Goal: Task Accomplishment & Management: Complete application form

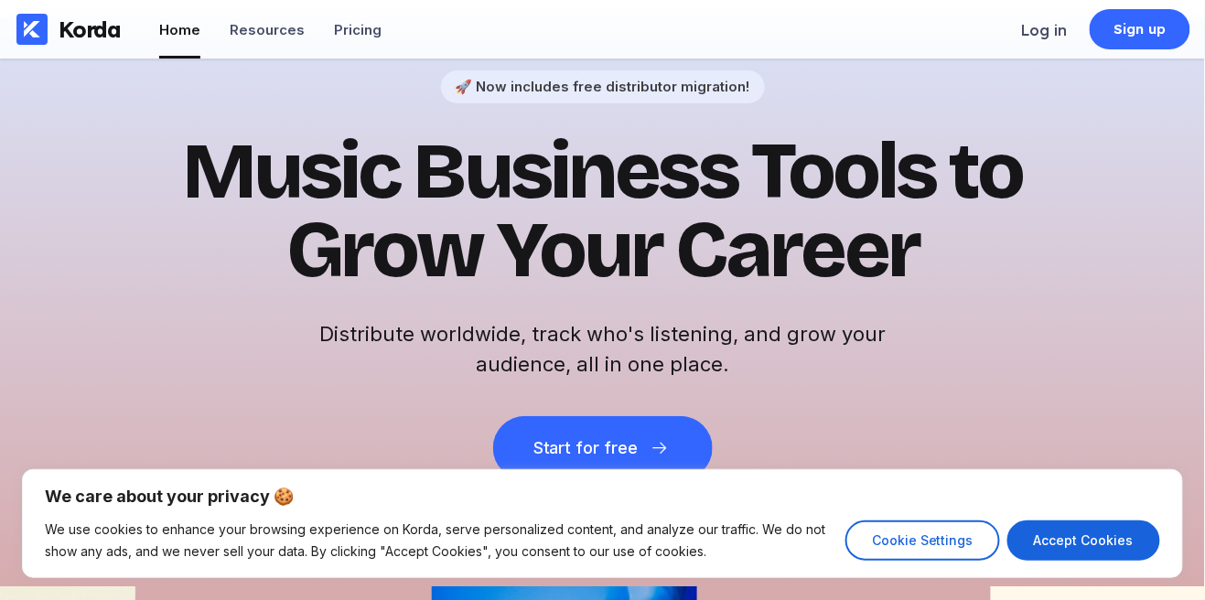
scroll to position [38, 0]
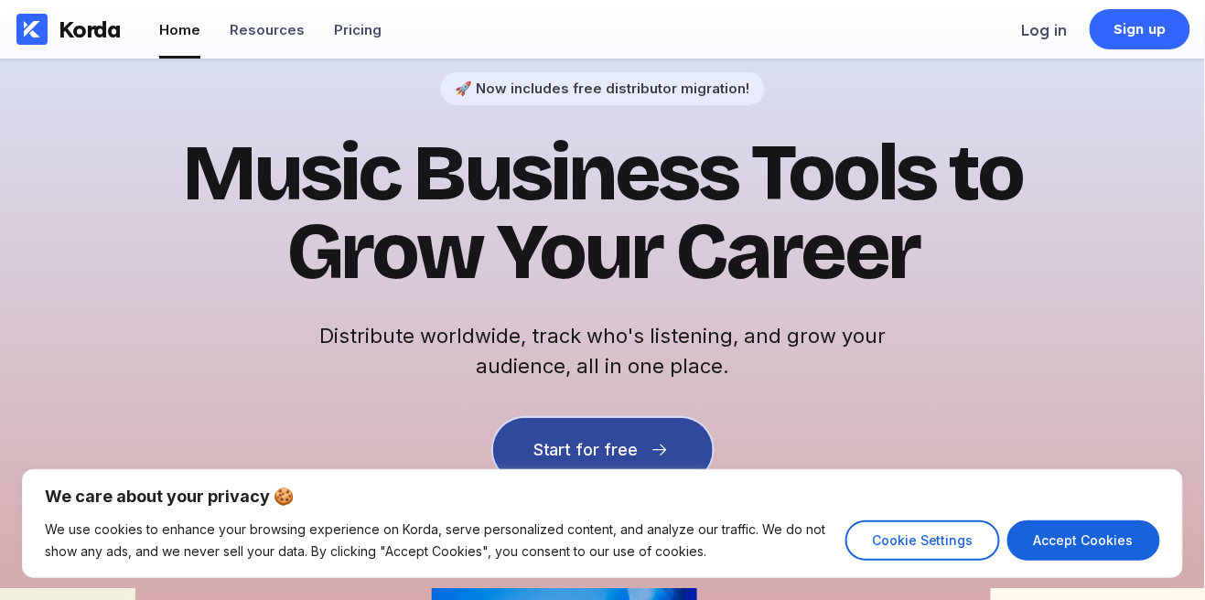
click at [631, 434] on button "Start for free" at bounding box center [603, 450] width 220 height 64
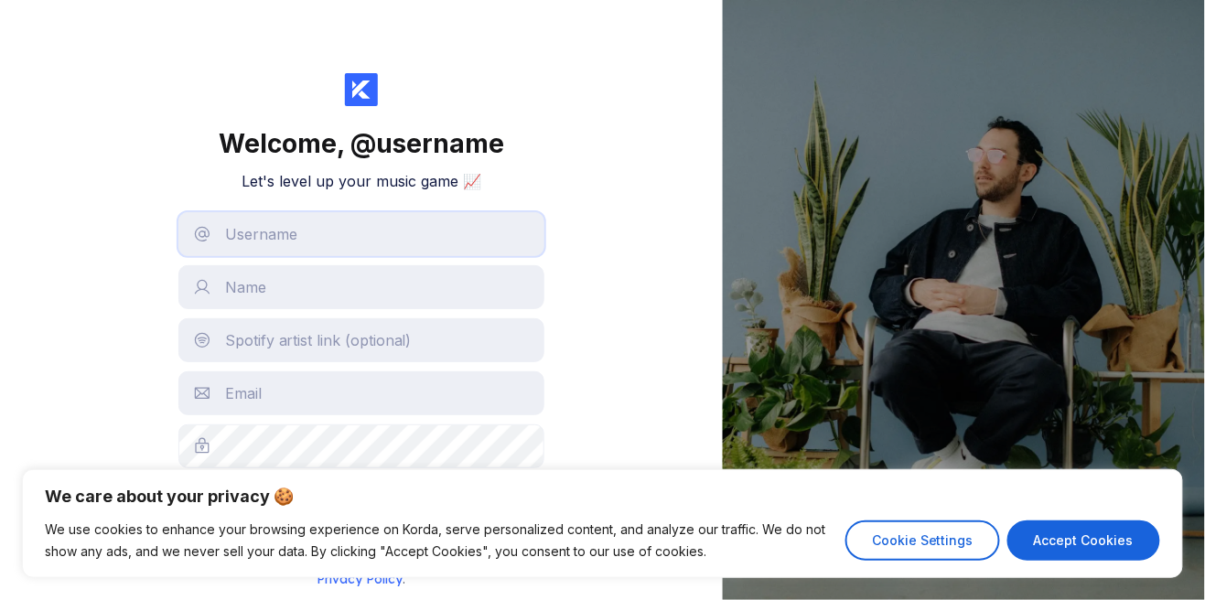
click at [471, 239] on input "text" at bounding box center [361, 234] width 366 height 44
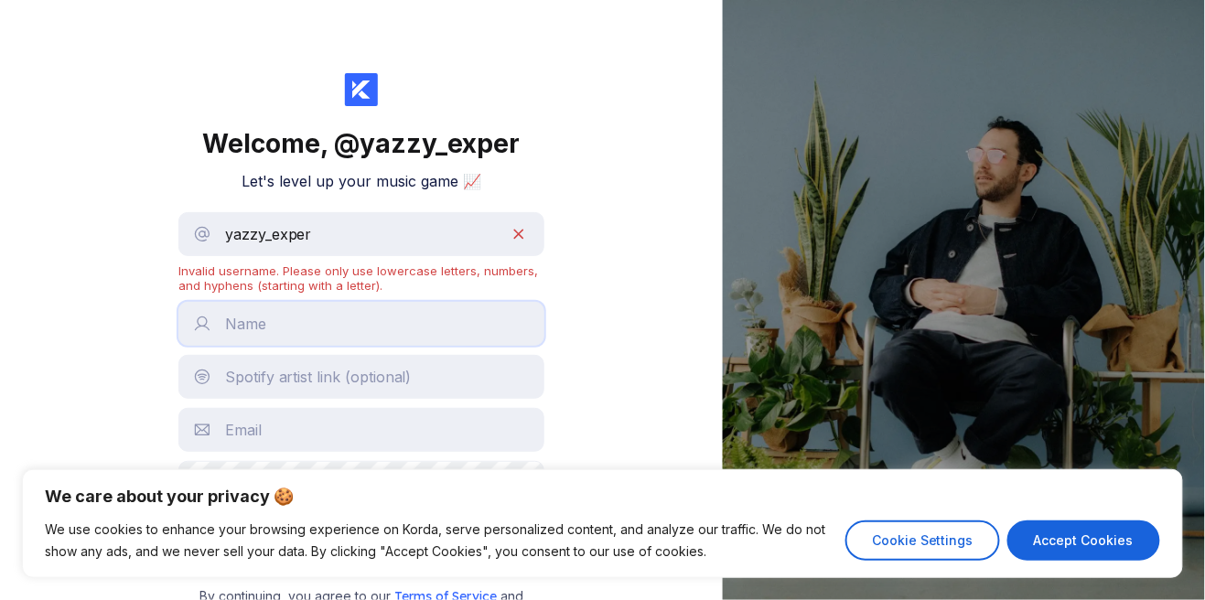
click at [472, 302] on input "text" at bounding box center [361, 324] width 366 height 44
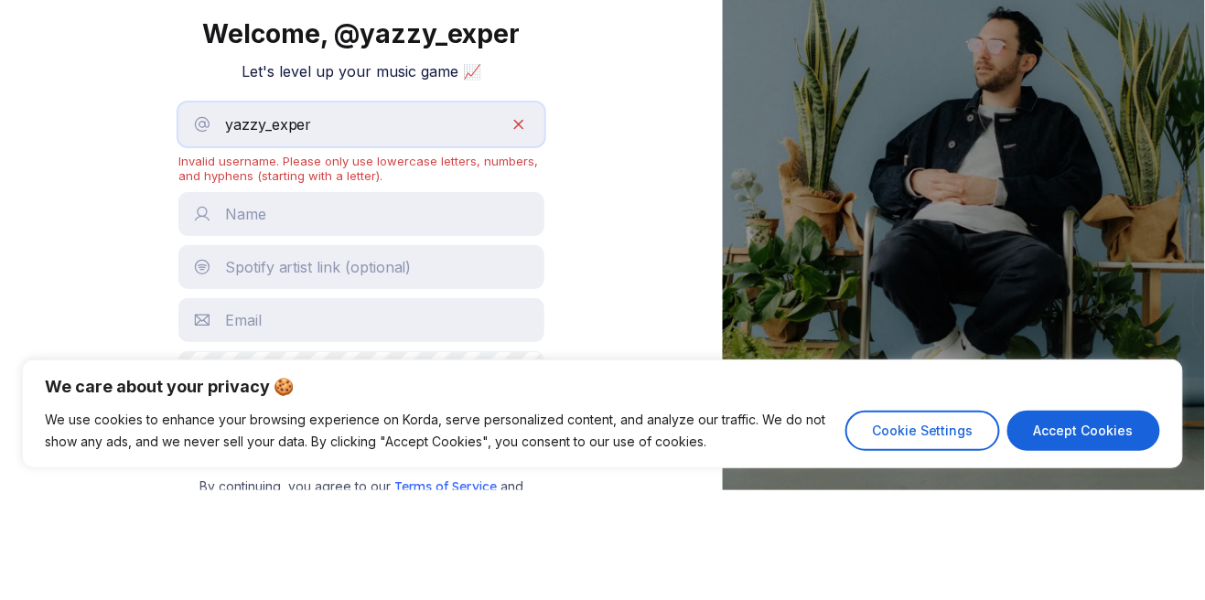
click at [287, 212] on input "yazzy_exper" at bounding box center [361, 234] width 366 height 44
click at [262, 212] on input "yazzy_exper" at bounding box center [361, 234] width 366 height 44
click at [269, 212] on input "yazzy_exper" at bounding box center [361, 234] width 366 height 44
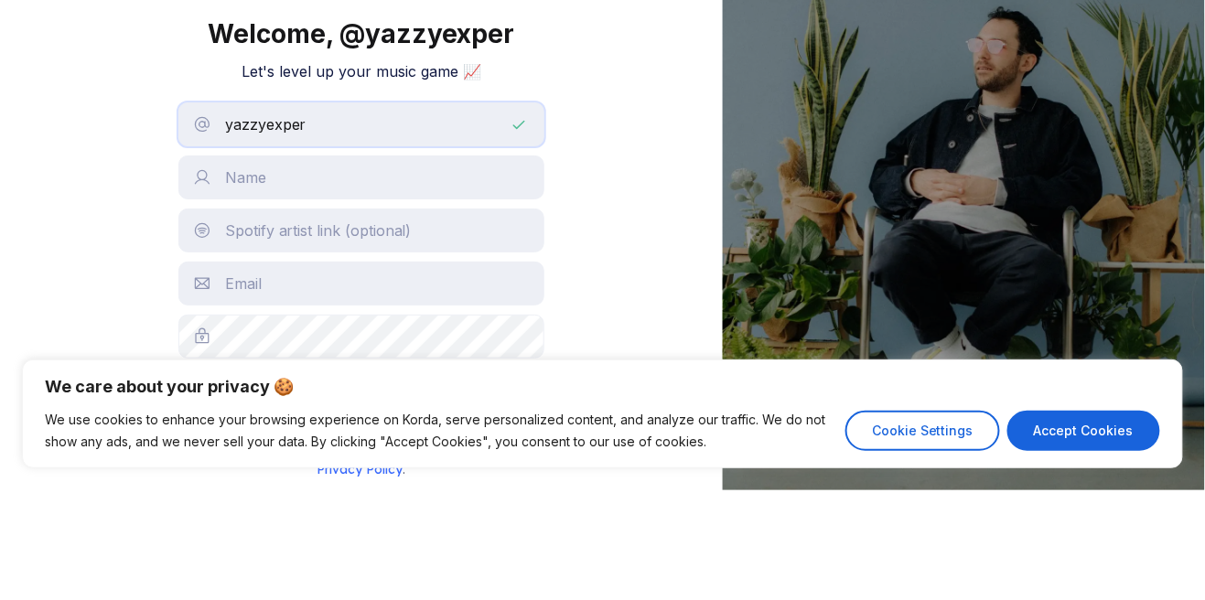
type input "yazzyexper"
click at [458, 265] on input "text" at bounding box center [361, 287] width 366 height 44
type input "Yazzy Exper"
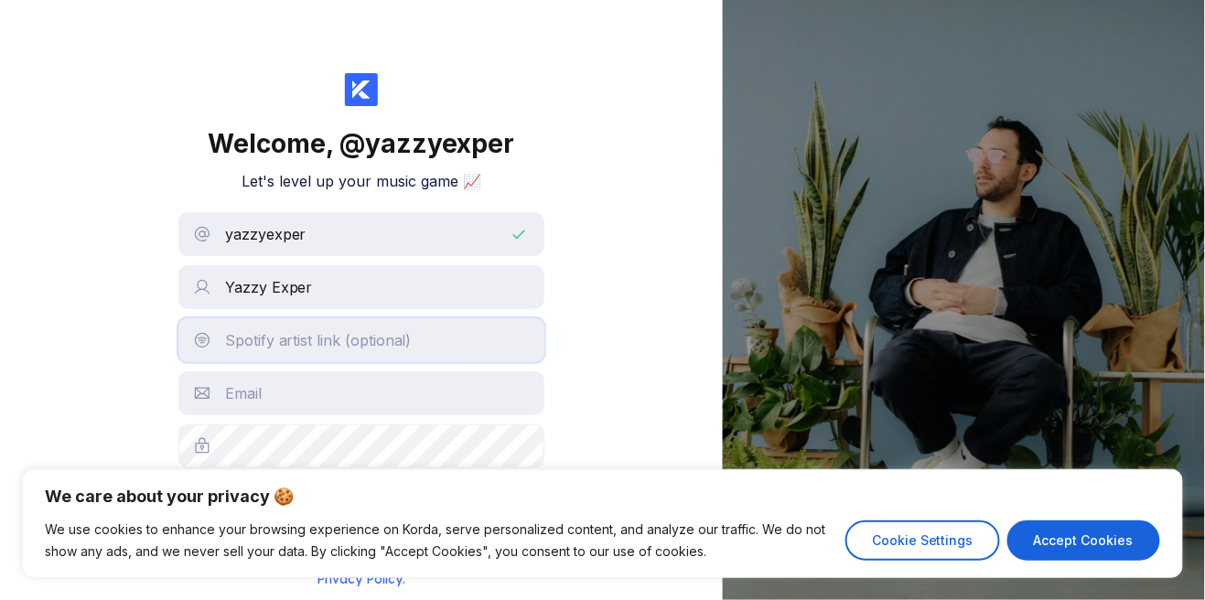
click at [508, 319] on input "text" at bounding box center [361, 341] width 366 height 44
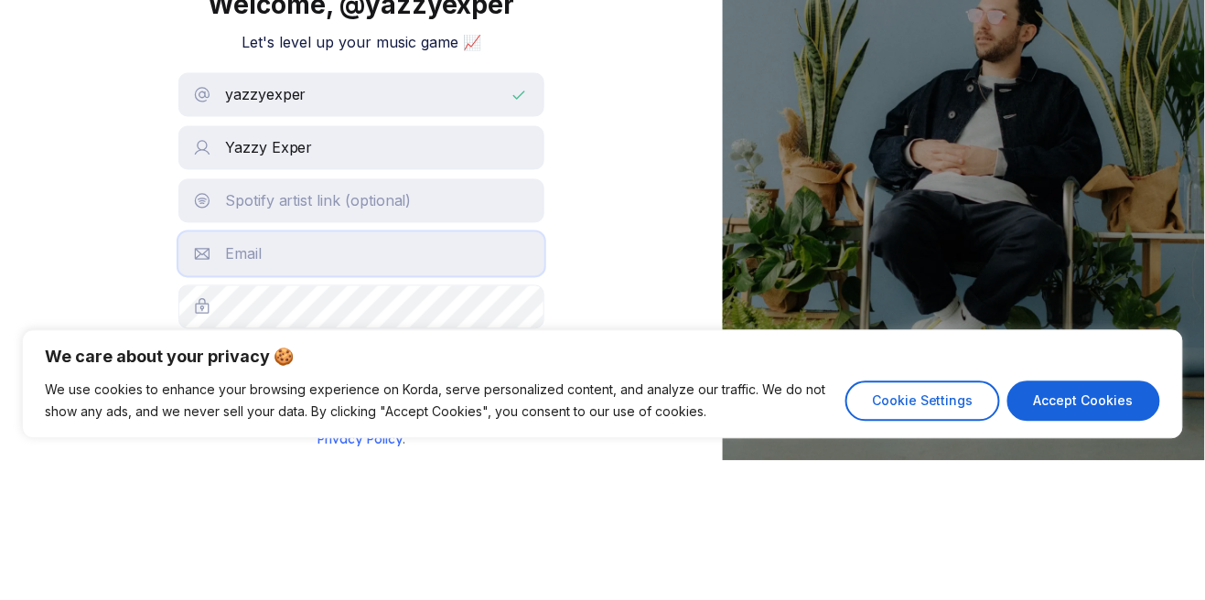
click at [516, 372] on input "text" at bounding box center [361, 394] width 366 height 44
type input "[EMAIL_ADDRESS][DOMAIN_NAME]"
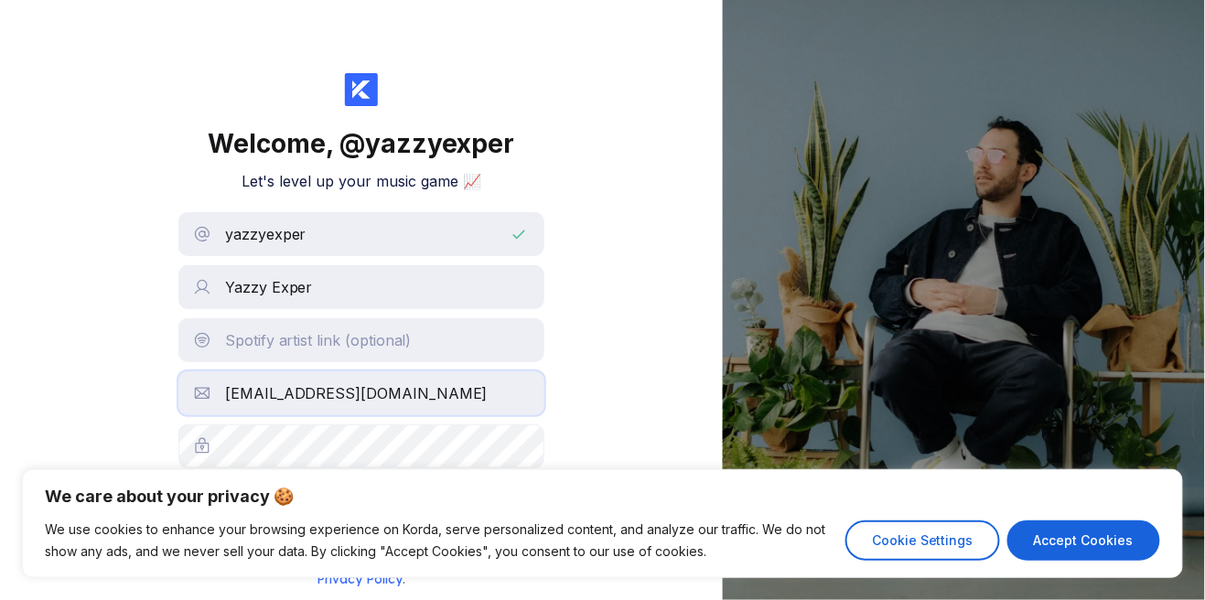
click at [501, 372] on input "[EMAIL_ADDRESS][DOMAIN_NAME]" at bounding box center [361, 394] width 366 height 44
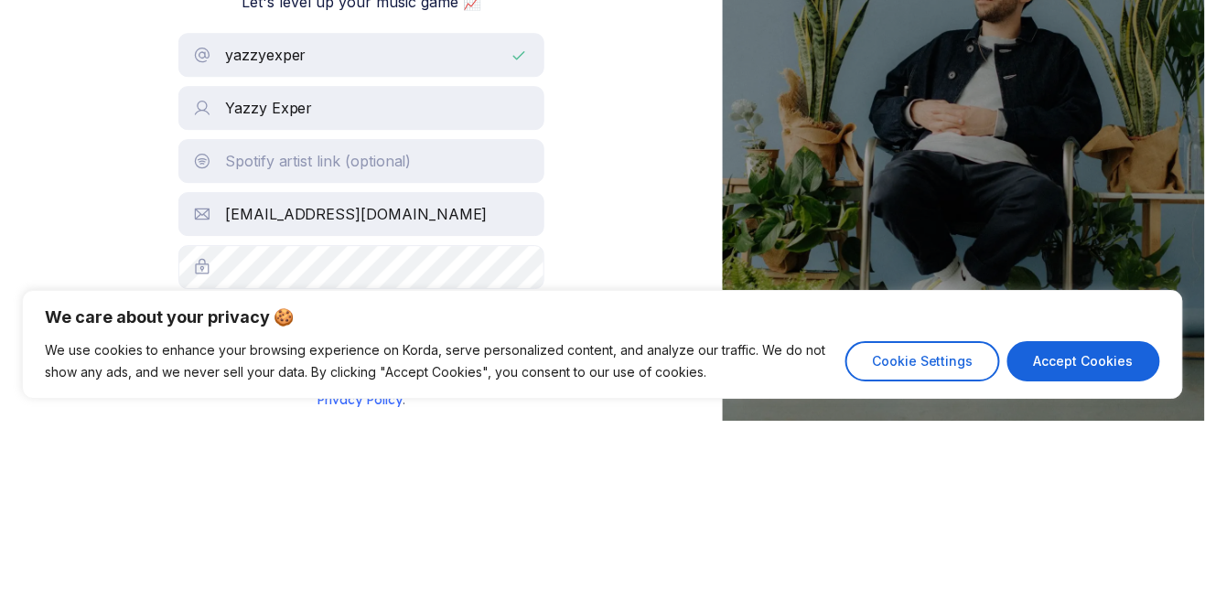
click at [234, 491] on button "Create account" at bounding box center [361, 514] width 366 height 46
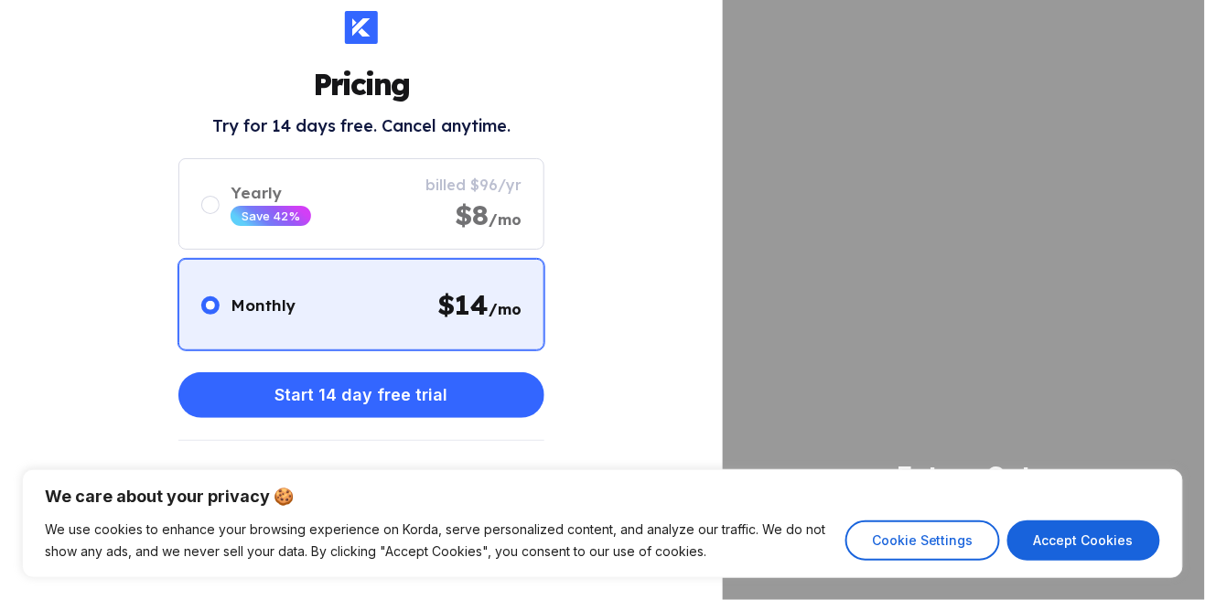
scroll to position [36, 0]
